Goal: Task Accomplishment & Management: Manage account settings

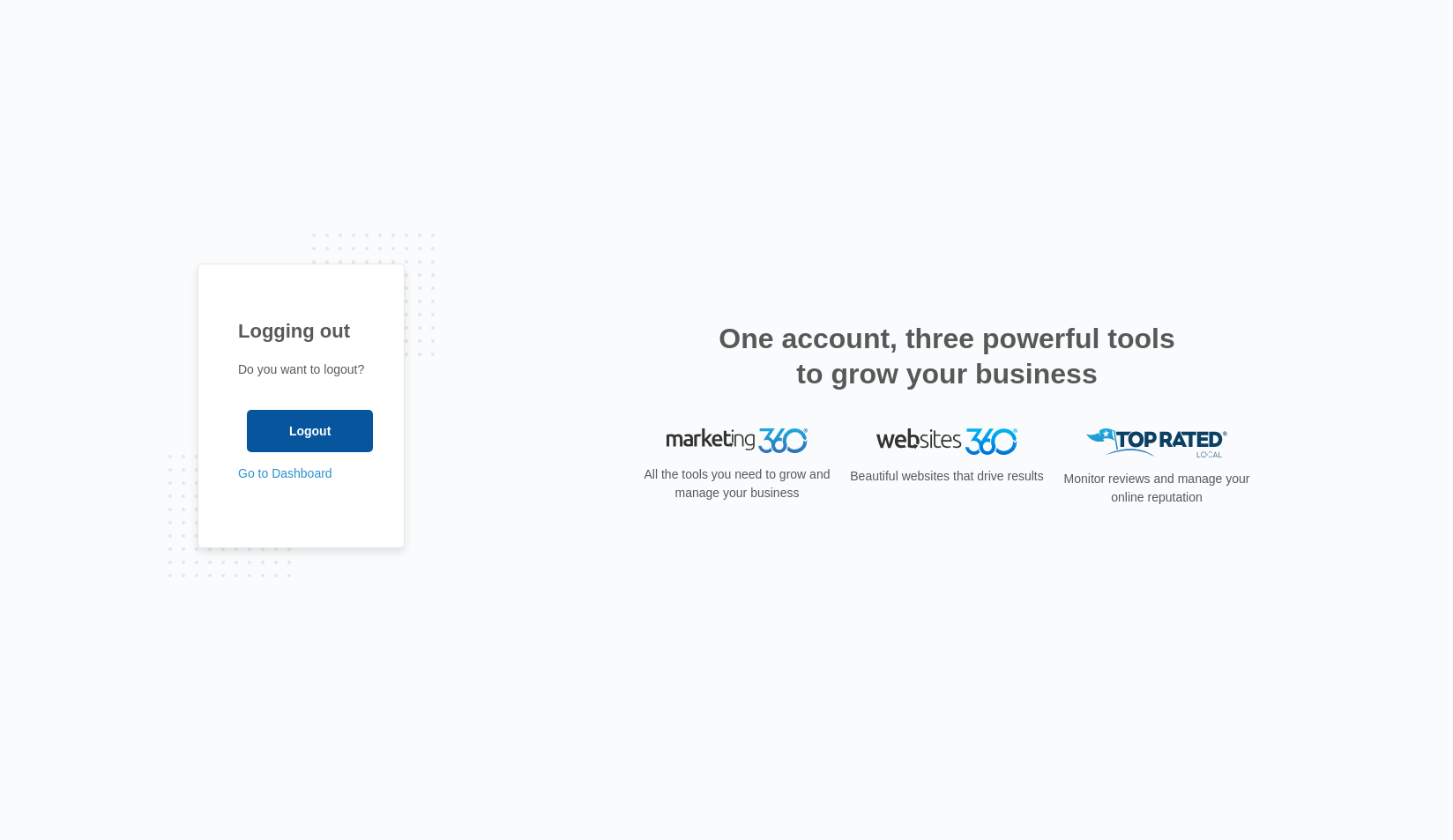
click at [314, 427] on input "Logout" at bounding box center [310, 431] width 126 height 43
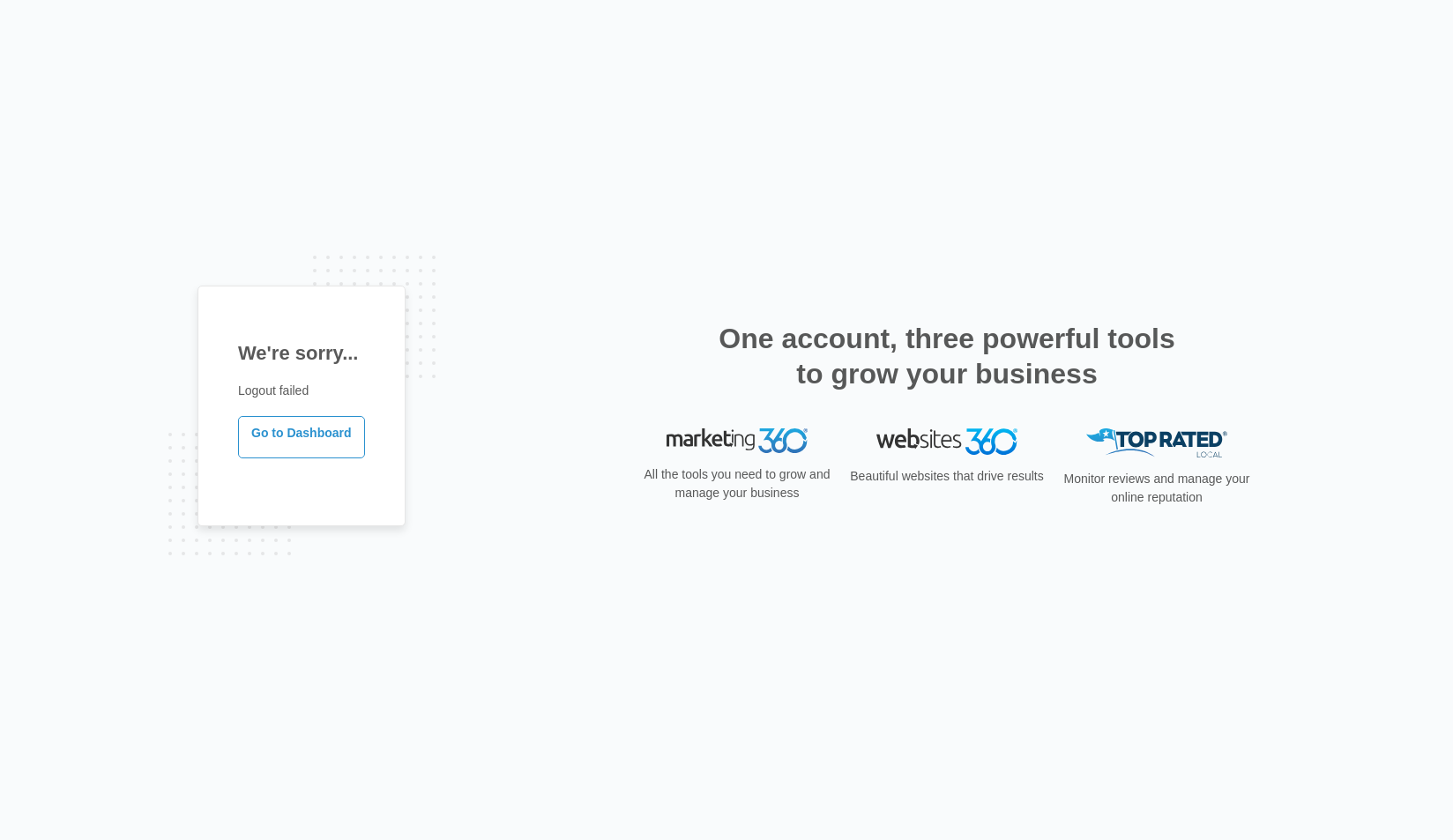
click at [313, 254] on div "We're sorry... Logout failed Go to Dashboard One account, three powerful tools …" at bounding box center [726, 420] width 1453 height 840
click at [218, 213] on div "We're sorry... Logout failed Go to Dashboard One account, three powerful tools …" at bounding box center [726, 420] width 1453 height 840
click at [320, 444] on link "Go to Dashboard" at bounding box center [301, 437] width 127 height 43
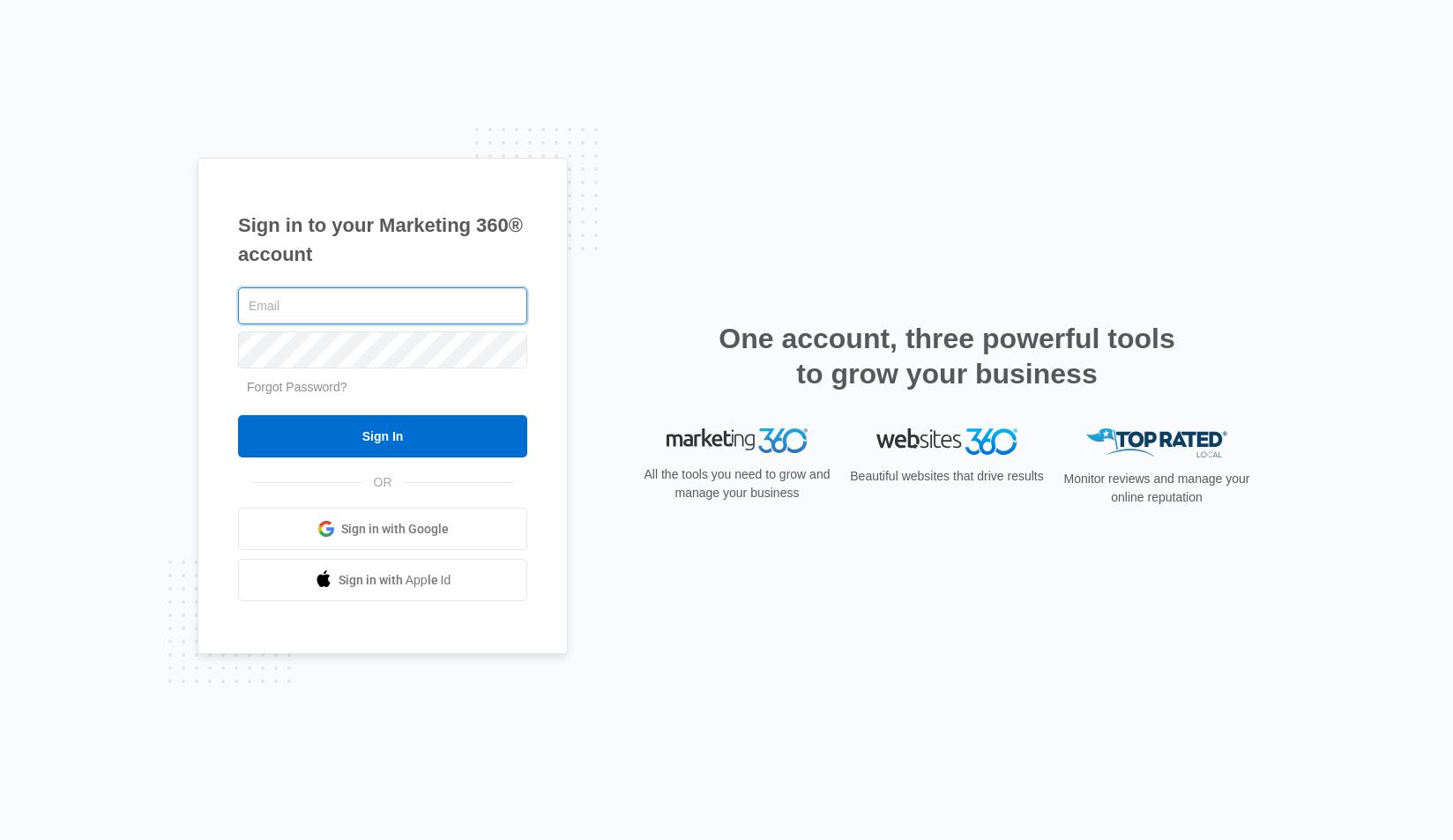
click at [301, 312] on input "text" at bounding box center [382, 306] width 289 height 37
type input "tommy.nagel@madwire.com"
click at [382, 436] on input "Sign In" at bounding box center [382, 436] width 289 height 43
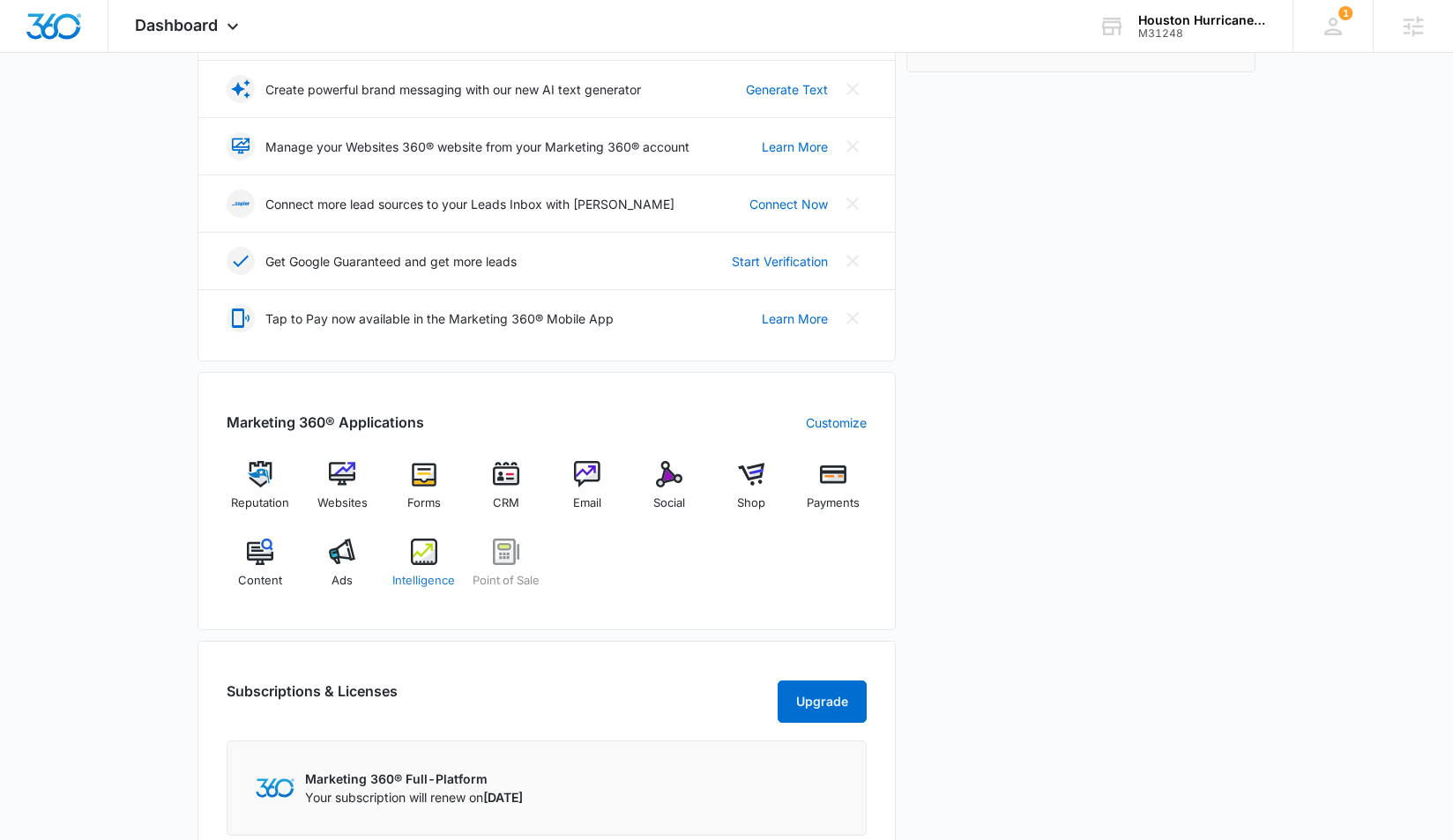
scroll to position [368, 0]
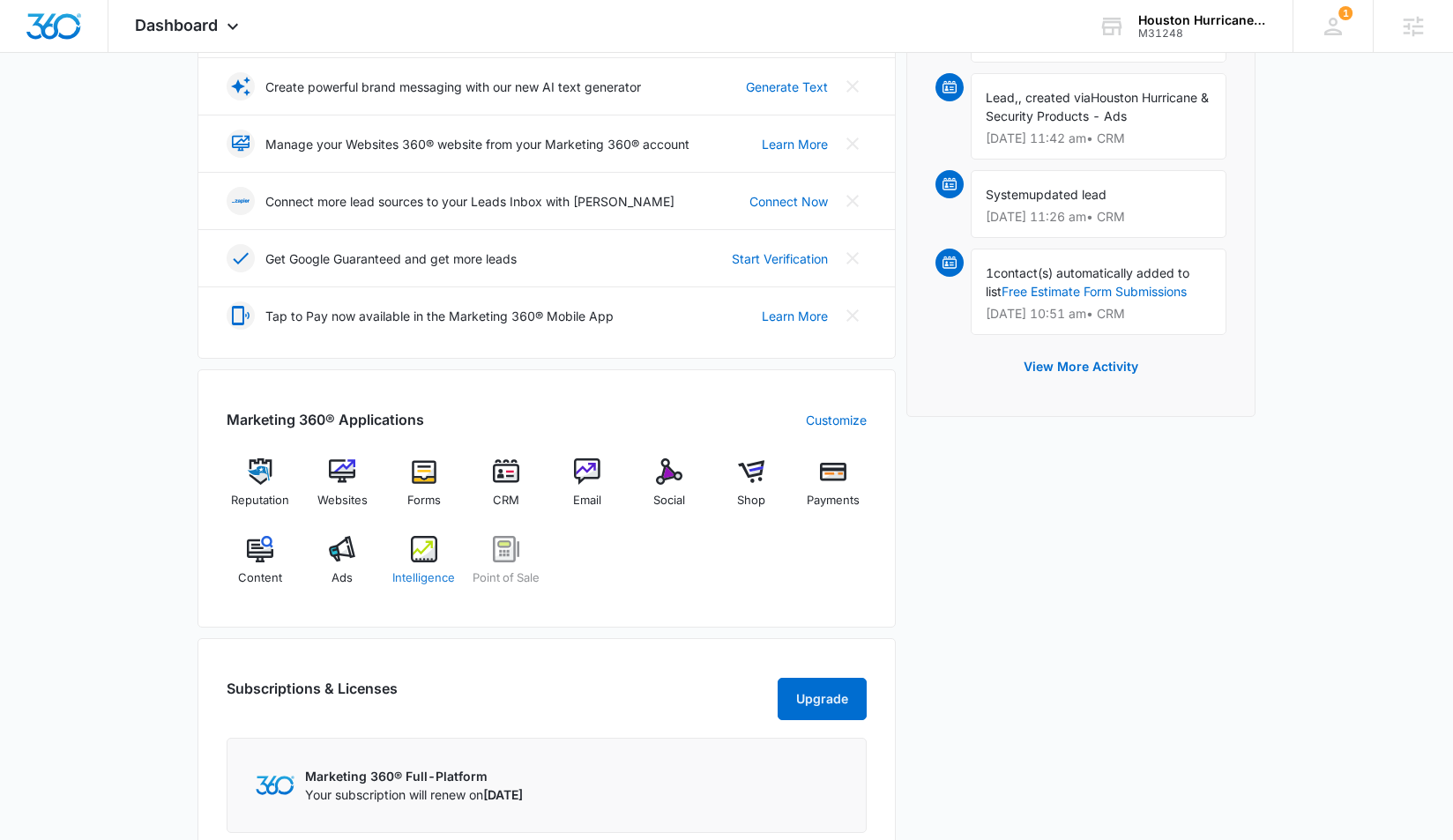
drag, startPoint x: 423, startPoint y: 538, endPoint x: 432, endPoint y: 545, distance: 11.4
click at [424, 539] on img at bounding box center [424, 549] width 27 height 27
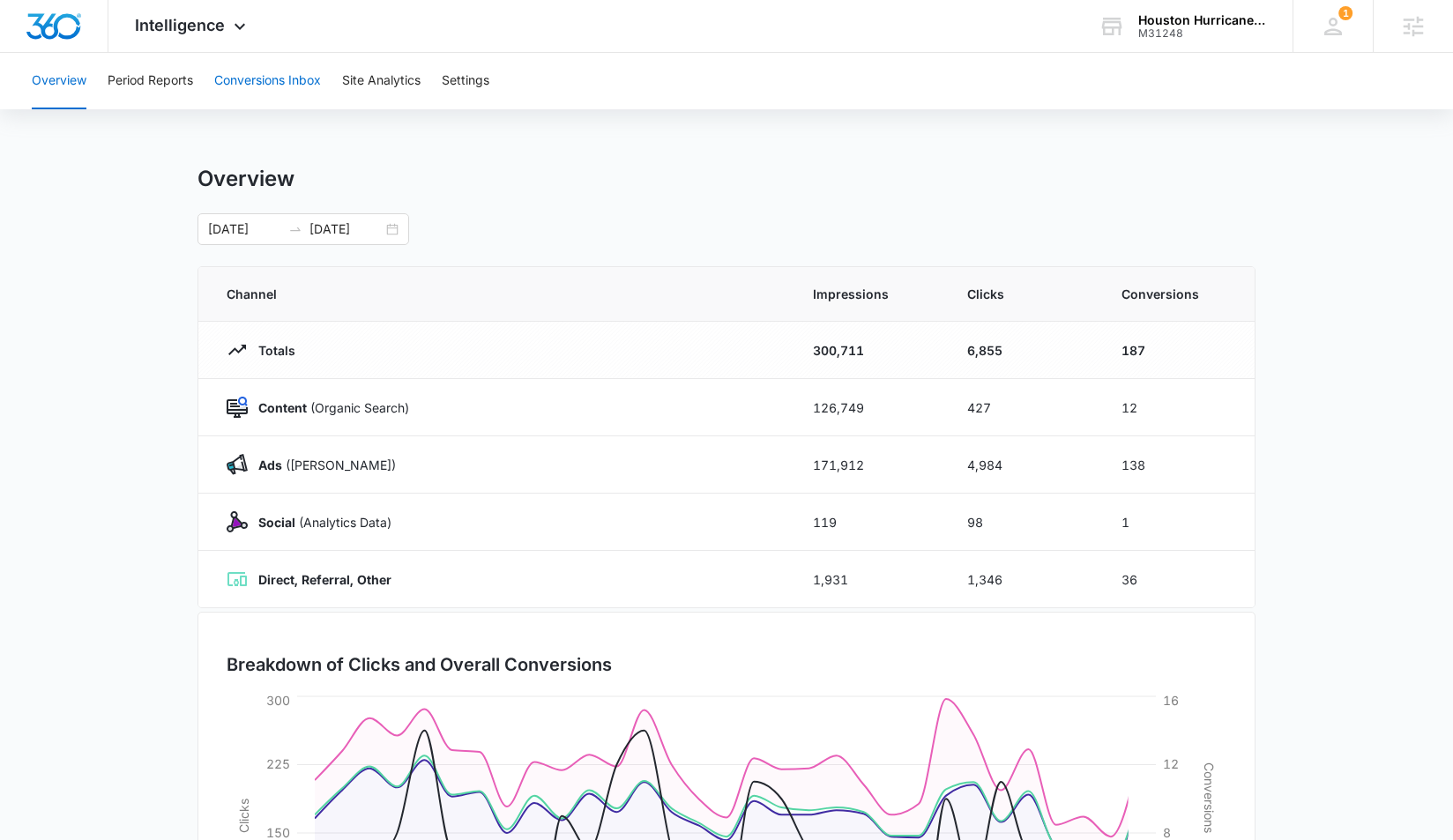
click at [311, 71] on button "Conversions Inbox" at bounding box center [268, 82] width 106 height 57
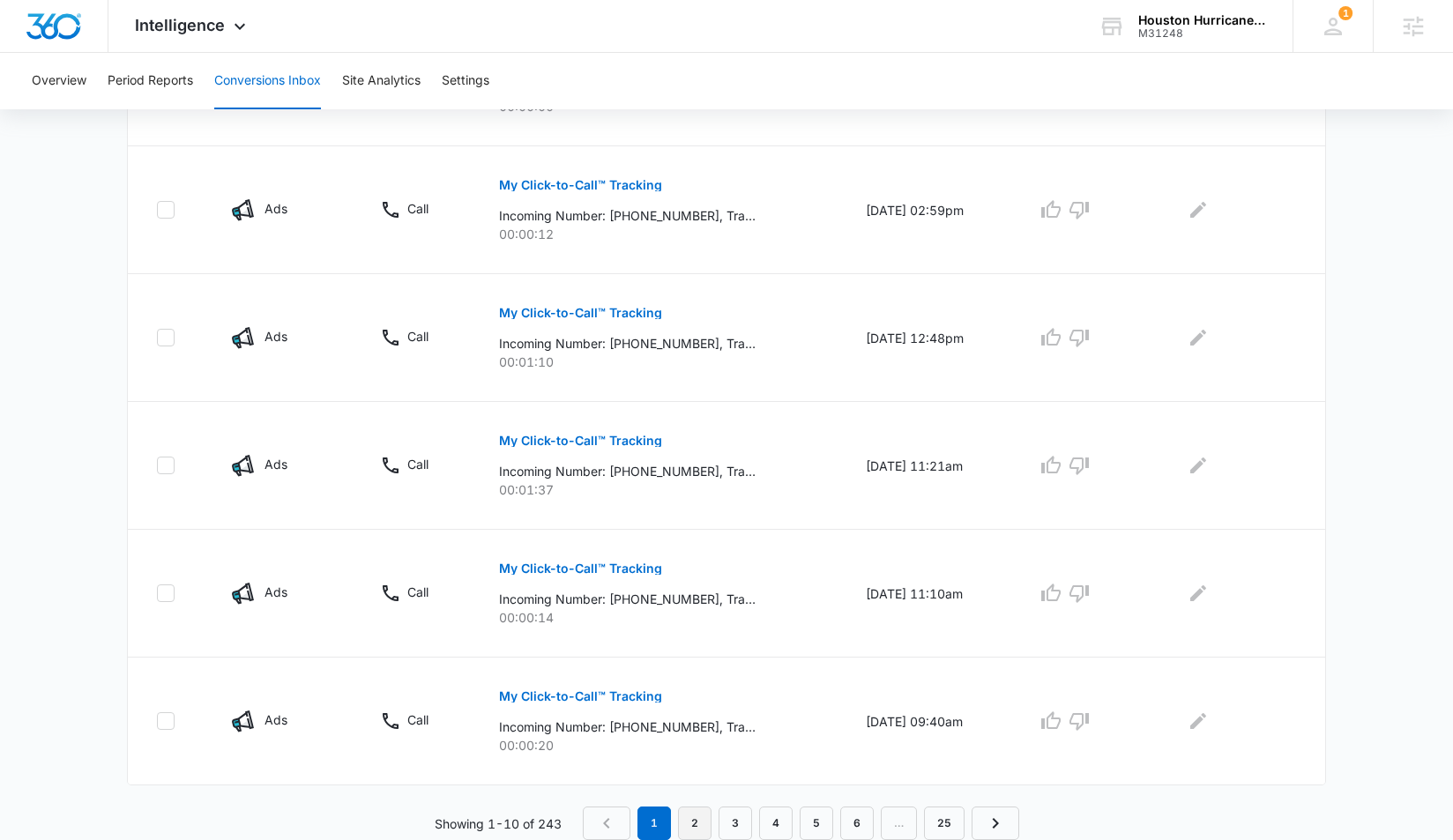
scroll to position [1017, 0]
click at [691, 828] on link "2" at bounding box center [695, 823] width 34 height 34
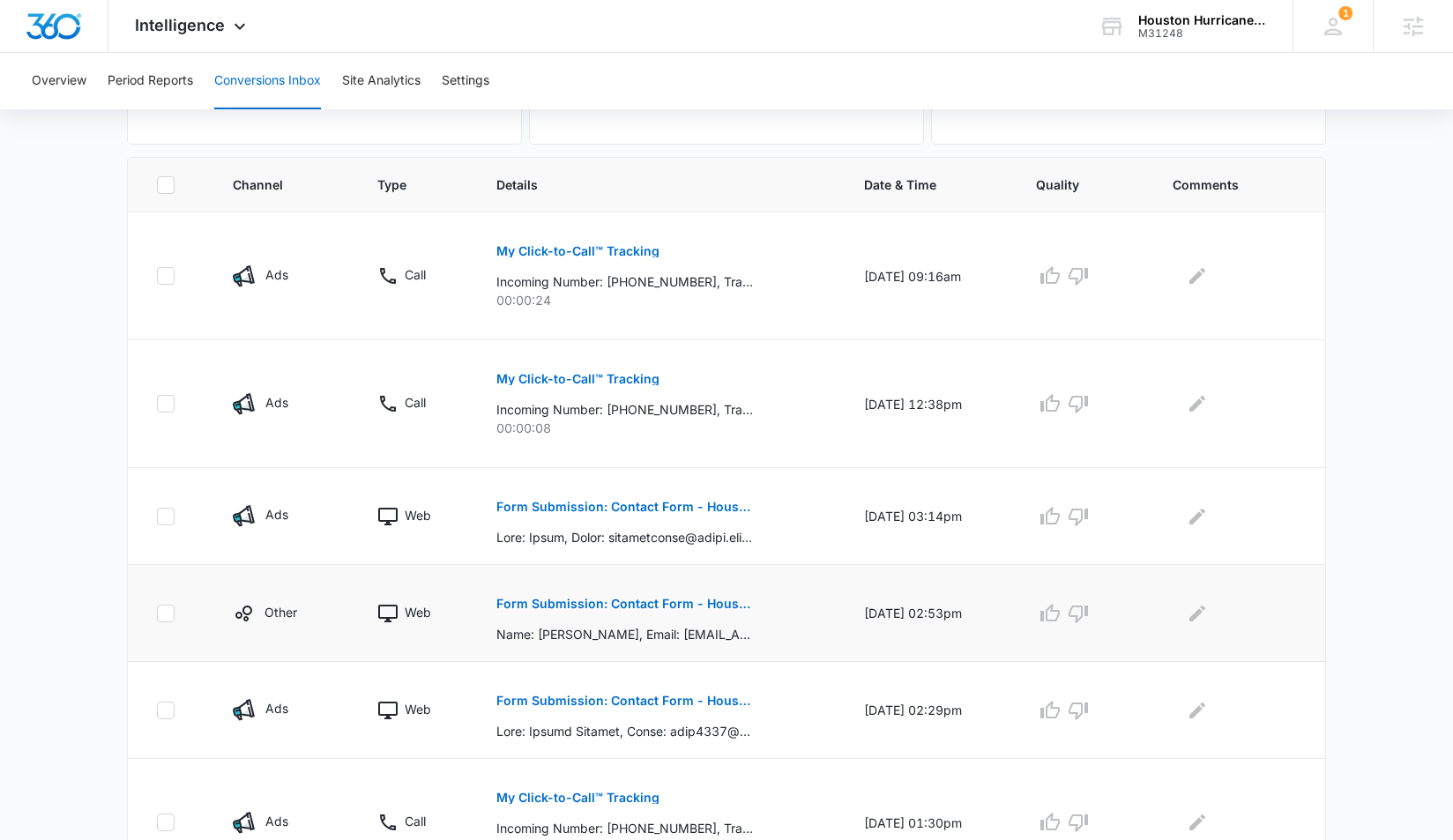
scroll to position [344, 0]
drag, startPoint x: 875, startPoint y: 516, endPoint x: 891, endPoint y: 515, distance: 16.0
click at [891, 515] on td "09/12/25 at 03:14pm" at bounding box center [929, 515] width 172 height 97
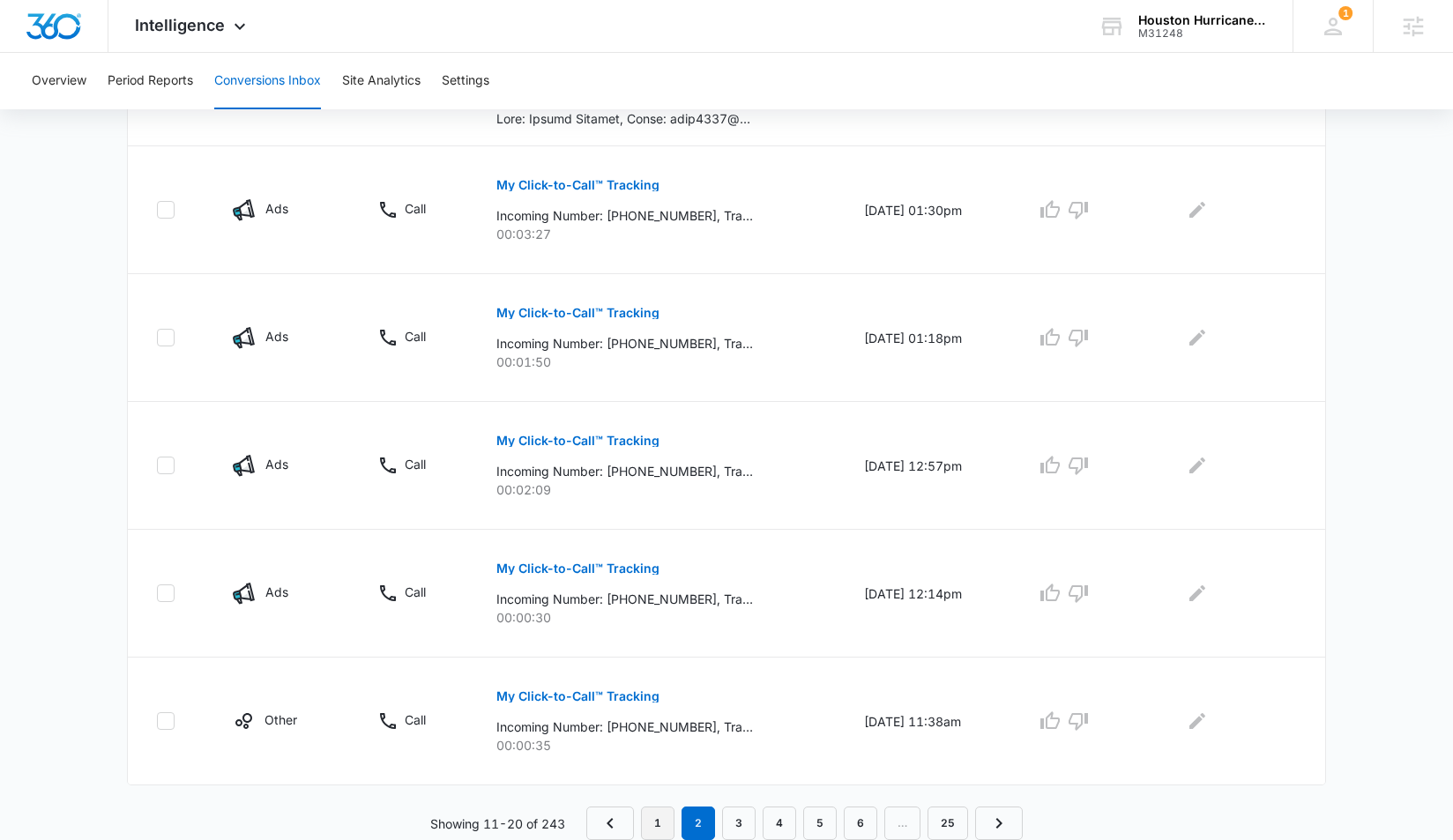
scroll to position [955, 0]
click at [654, 826] on link "1" at bounding box center [658, 823] width 34 height 34
click at [693, 823] on link "2" at bounding box center [695, 823] width 34 height 34
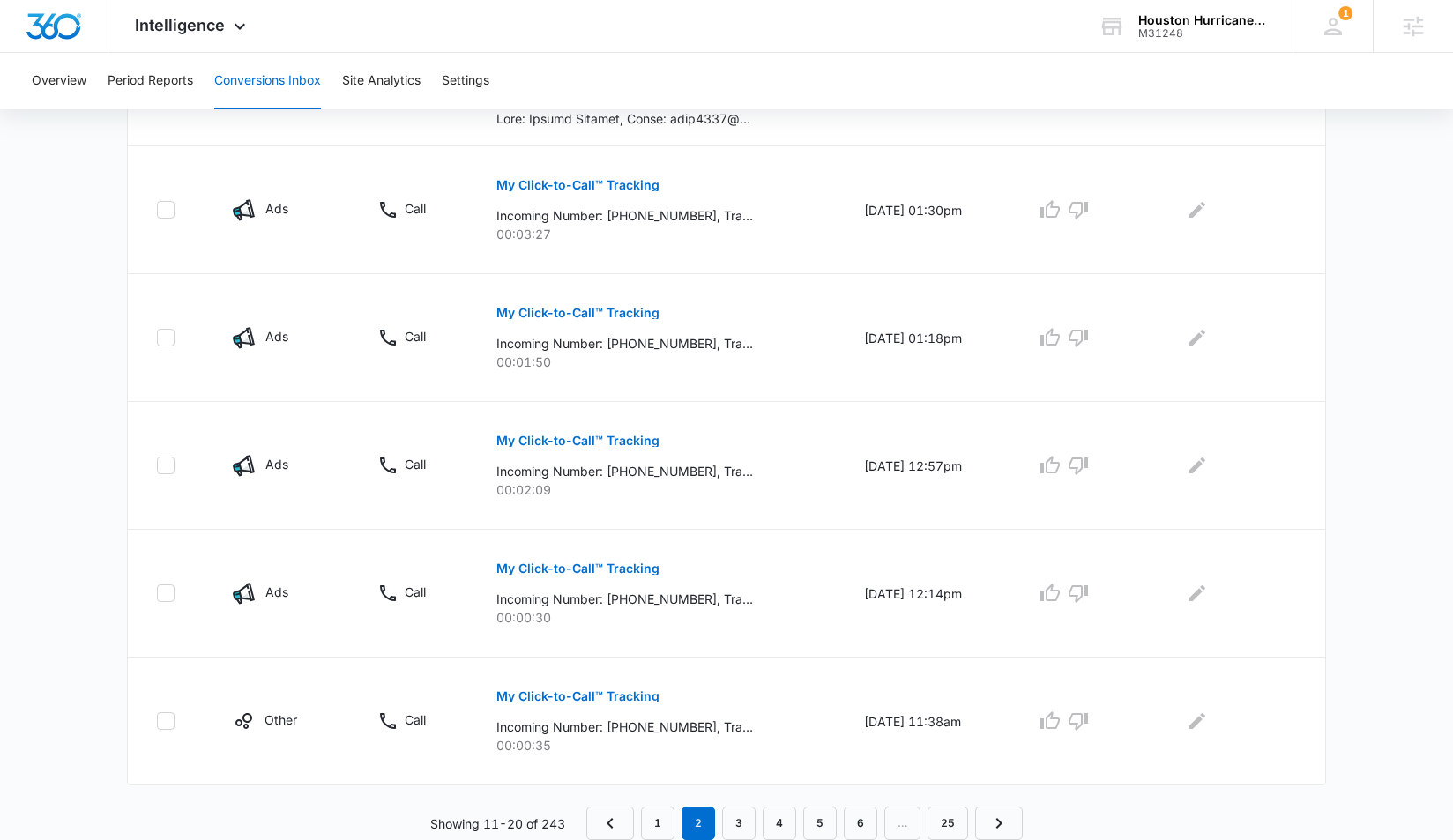
drag, startPoint x: 737, startPoint y: 828, endPoint x: 756, endPoint y: 769, distance: 62.0
click at [737, 828] on link "3" at bounding box center [739, 823] width 34 height 34
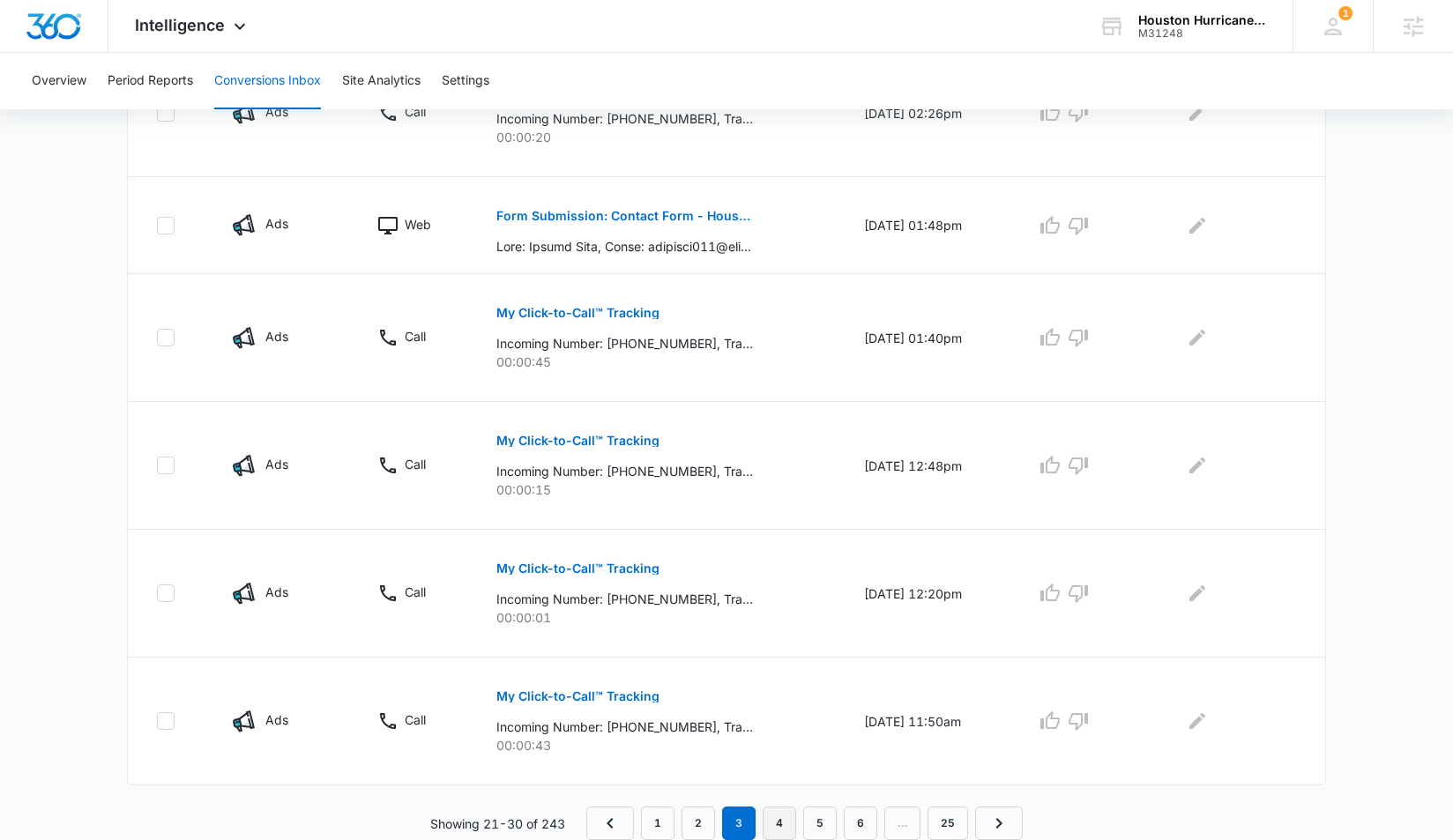
scroll to position [1017, 0]
click at [775, 824] on link "4" at bounding box center [780, 823] width 34 height 34
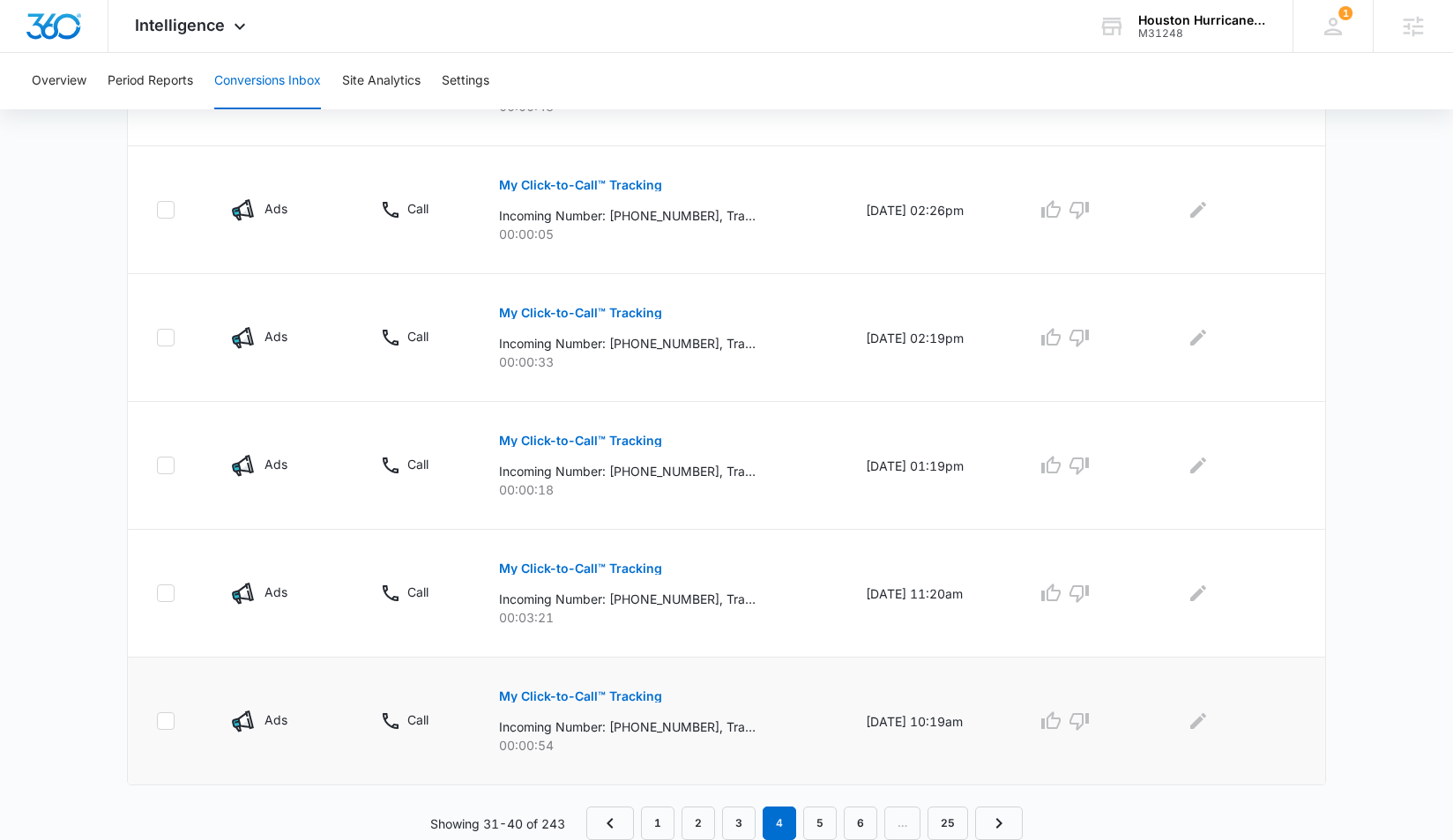
scroll to position [1048, 0]
click at [669, 824] on link "1" at bounding box center [658, 823] width 34 height 34
click at [704, 821] on link "2" at bounding box center [695, 823] width 34 height 34
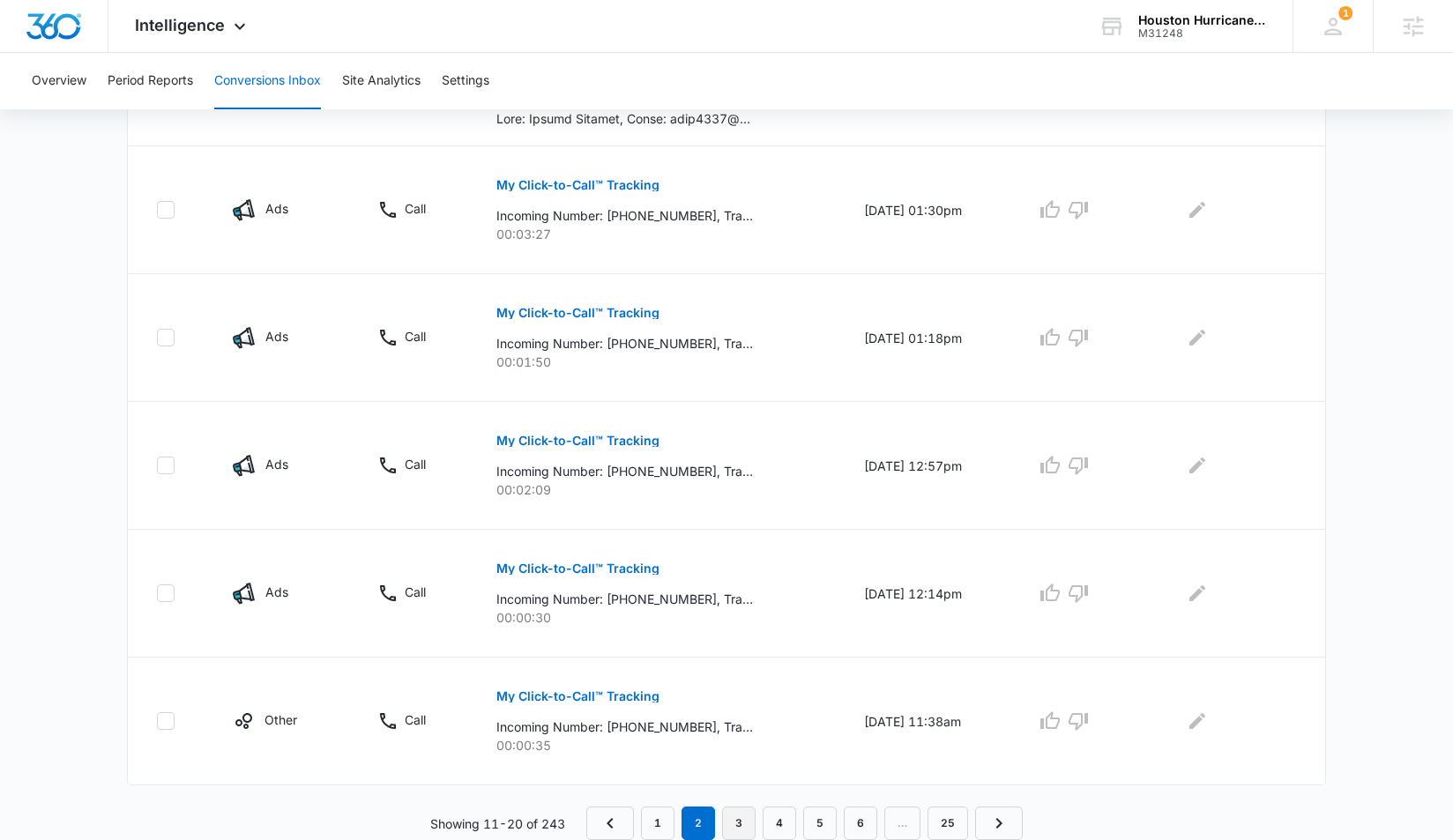
click at [749, 822] on link "3" at bounding box center [739, 823] width 34 height 34
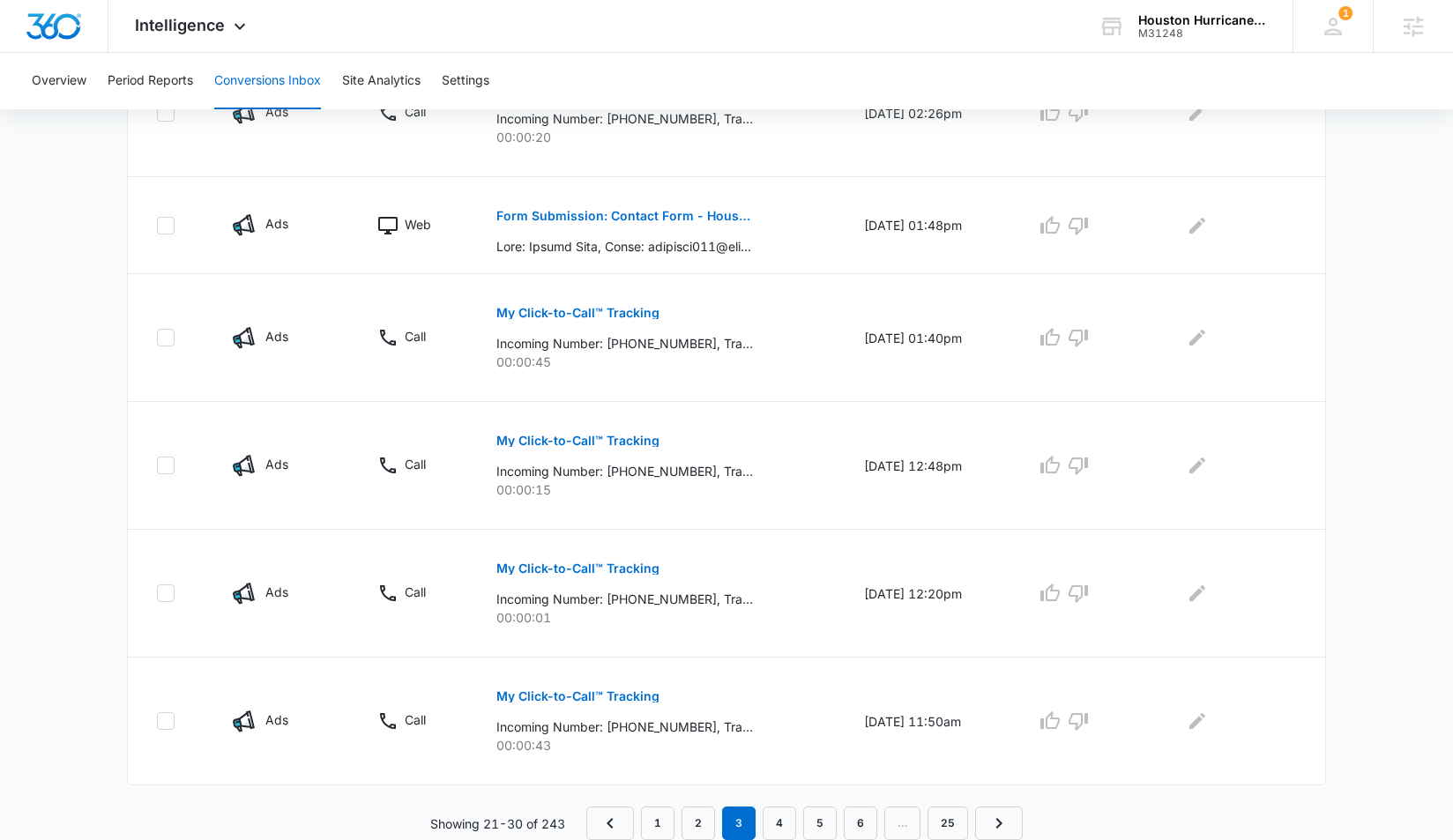
scroll to position [1017, 0]
click at [656, 822] on link "1" at bounding box center [658, 823] width 34 height 34
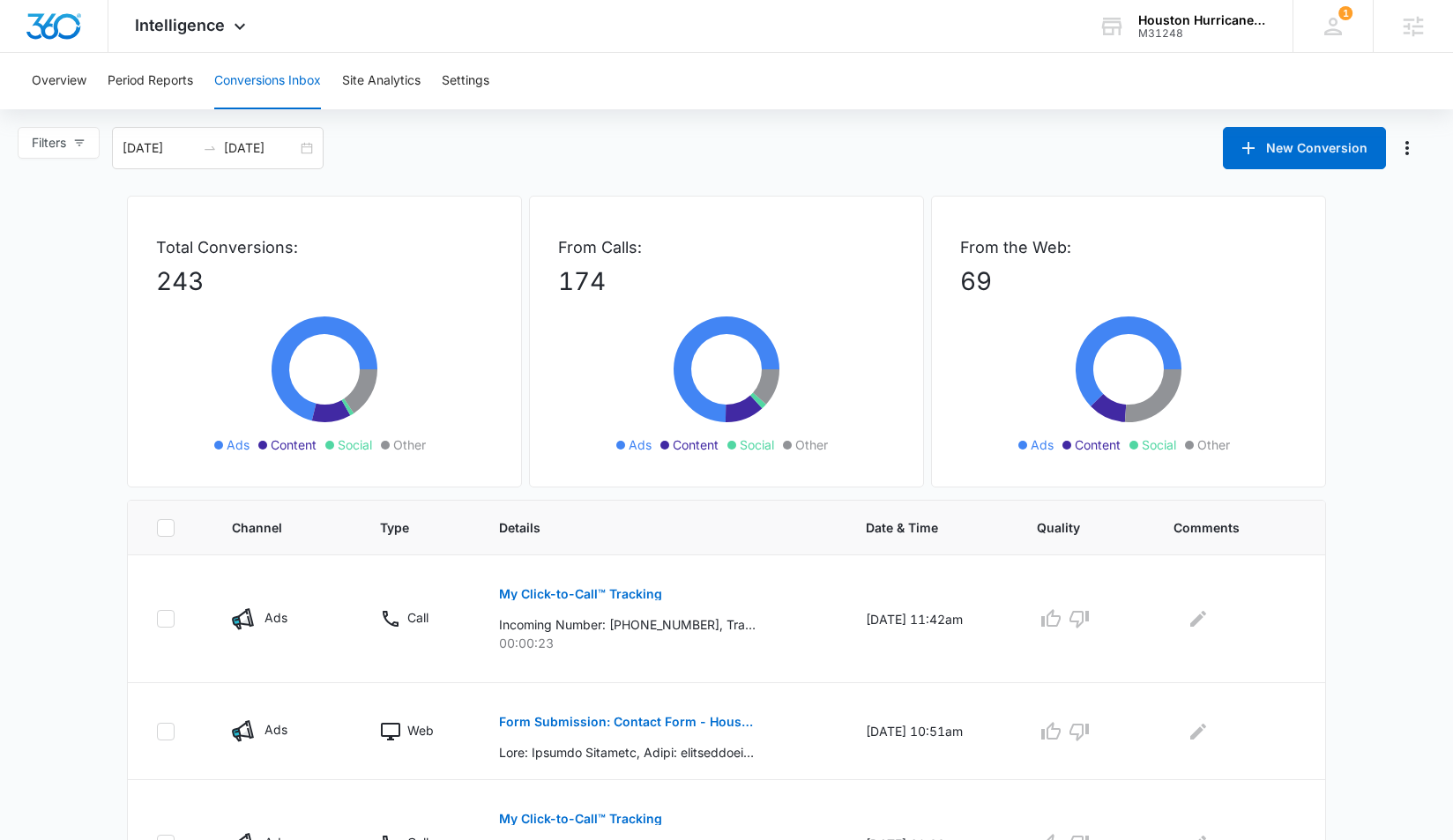
scroll to position [0, 0]
